Goal: Transaction & Acquisition: Register for event/course

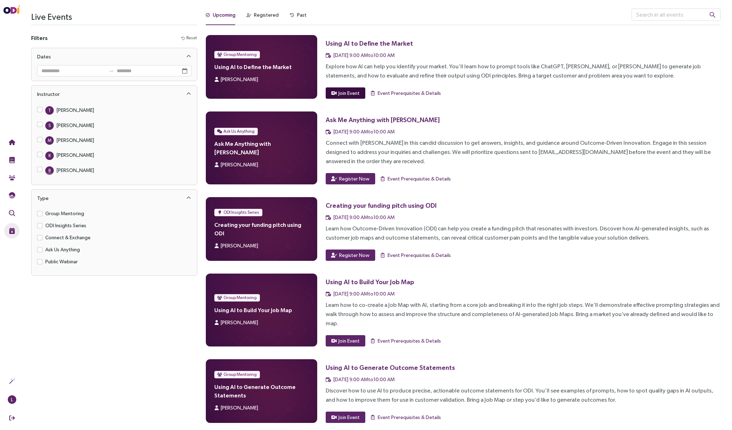
click at [348, 94] on span "Join Event" at bounding box center [348, 93] width 21 height 8
click at [266, 72] on div "Group Mentoring Using AI to Define the Market [PERSON_NAME]" at bounding box center [262, 67] width 112 height 64
click at [356, 57] on span "[DATE] 9:00 AM to 10:00 AM" at bounding box center [364, 55] width 61 height 6
click at [515, 79] on div "Explore how AI can help you identify your market. You’ll learn how to prompt to…" at bounding box center [523, 71] width 395 height 18
click at [413, 95] on span "Event Prerequisites & Details" at bounding box center [409, 93] width 63 height 8
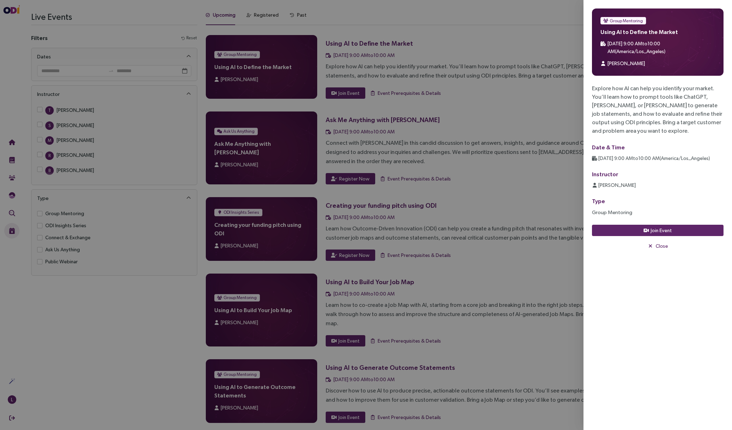
click at [625, 24] on div "Group Mentoring Using AI to Define the Market [DATE] 9:00 AM to 10:00 AM ( Amer…" at bounding box center [658, 41] width 132 height 67
click at [634, 141] on div "Explore how AI can help you identify your market. You’ll learn how to prompt to…" at bounding box center [658, 150] width 132 height 132
click at [605, 193] on div "Explore how AI can help you identify your market. You’ll learn how to prompt to…" at bounding box center [658, 150] width 132 height 132
click at [646, 230] on icon "button" at bounding box center [646, 230] width 5 height 5
click at [654, 242] on button "Close" at bounding box center [658, 245] width 132 height 11
